Goal: Task Accomplishment & Management: Use online tool/utility

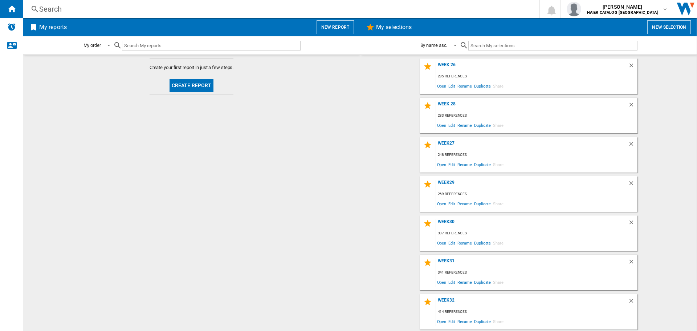
click at [659, 142] on wk-selection "WEEK27 248 references Open Edit Rename Duplicate Share" at bounding box center [528, 155] width 322 height 36
click at [664, 24] on button "New selection" at bounding box center [669, 27] width 44 height 14
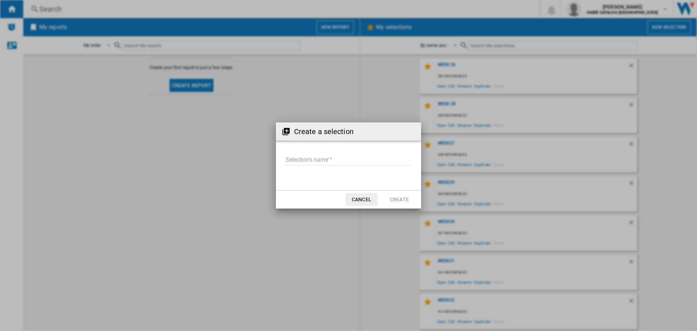
click at [359, 159] on input "Selection's name'" at bounding box center [348, 160] width 126 height 11
type input "*******"
click at [408, 200] on button "Create" at bounding box center [399, 199] width 32 height 13
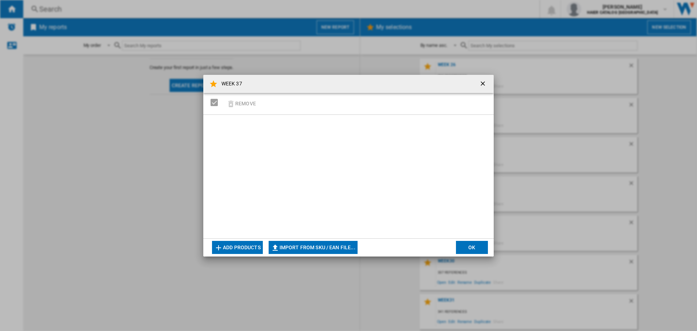
click at [330, 243] on button "Import from SKU / EAN file..." at bounding box center [313, 247] width 89 height 13
type input "**********"
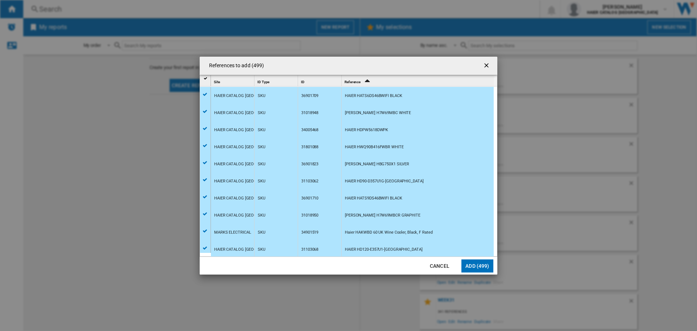
click at [477, 266] on button "Add (499)" at bounding box center [477, 265] width 32 height 13
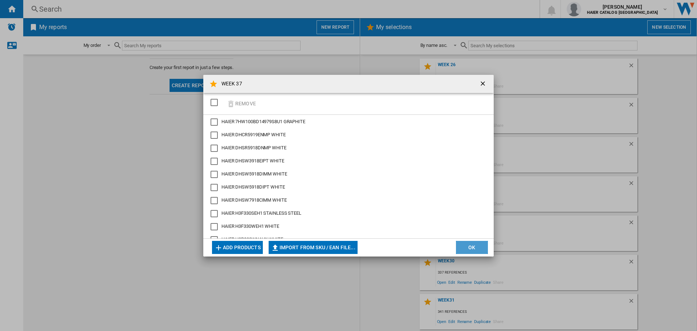
click at [481, 246] on button "OK" at bounding box center [472, 247] width 32 height 13
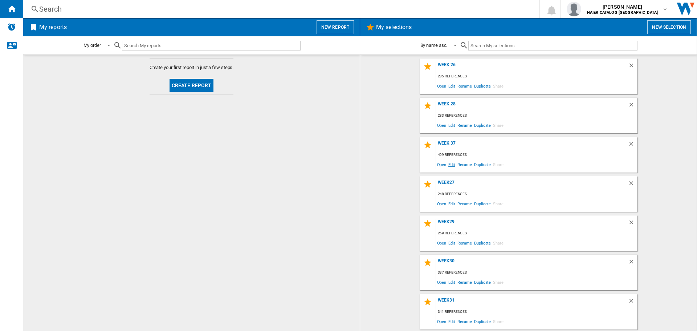
click at [451, 162] on span "Edit" at bounding box center [451, 164] width 9 height 10
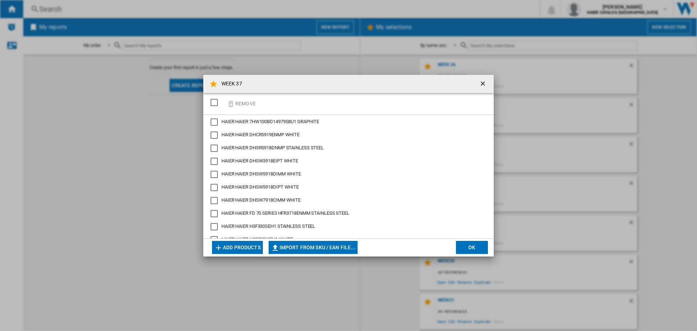
click at [484, 81] on ng-md-icon "getI18NText('BUTTONS.CLOSE_DIALOG')" at bounding box center [483, 84] width 9 height 9
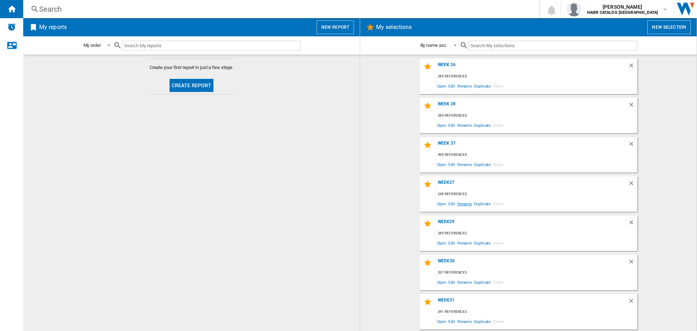
click at [468, 207] on span "Rename" at bounding box center [464, 203] width 17 height 10
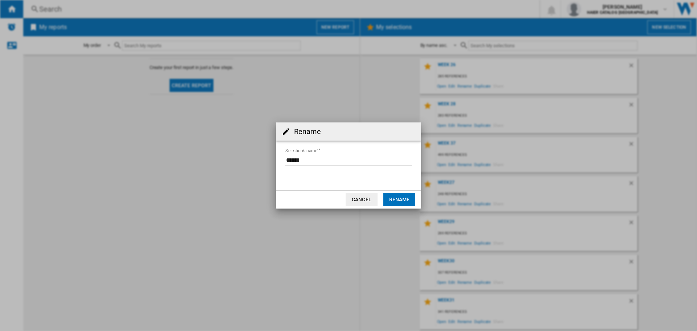
click at [372, 201] on button "Cancel" at bounding box center [361, 199] width 32 height 13
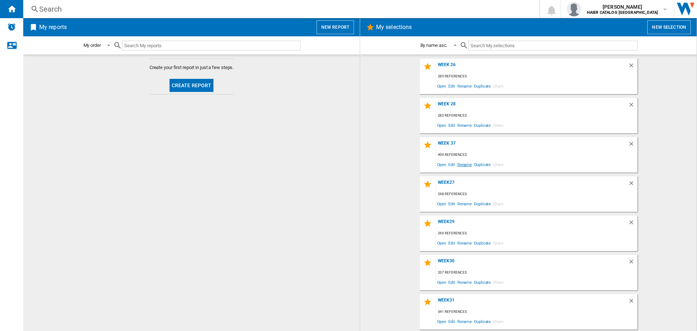
click at [461, 166] on span "Rename" at bounding box center [464, 164] width 17 height 10
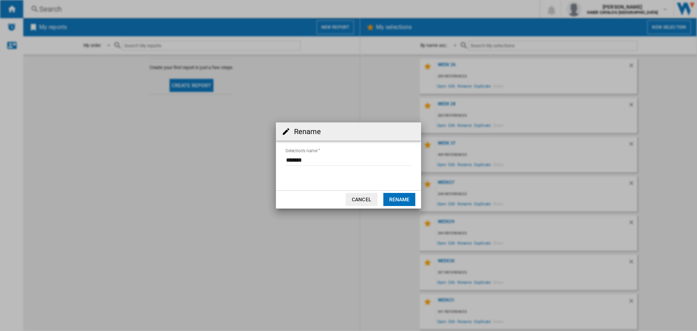
click at [304, 162] on input "Selection's name'" at bounding box center [348, 160] width 126 height 11
type input "******"
click at [401, 197] on button "Rename" at bounding box center [399, 199] width 32 height 13
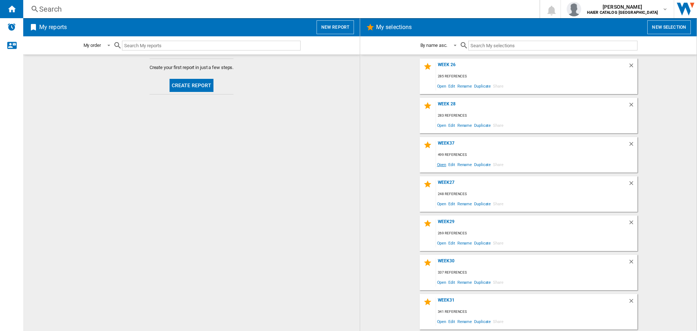
click at [440, 164] on span "Open" at bounding box center [442, 164] width 12 height 10
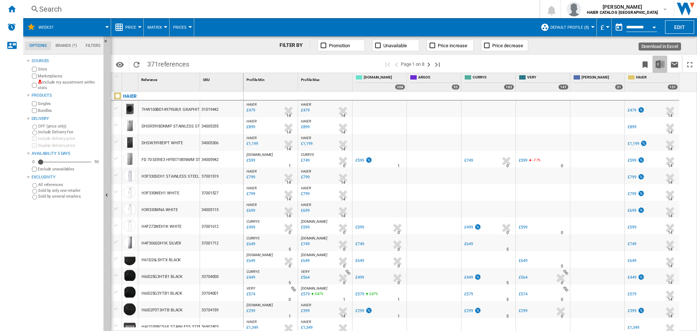
click at [660, 69] on button "Download in Excel" at bounding box center [659, 64] width 15 height 17
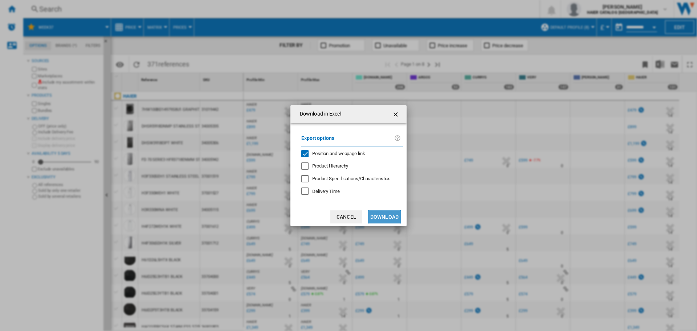
click at [383, 212] on button "Download" at bounding box center [384, 216] width 33 height 13
